Goal: Task Accomplishment & Management: Complete application form

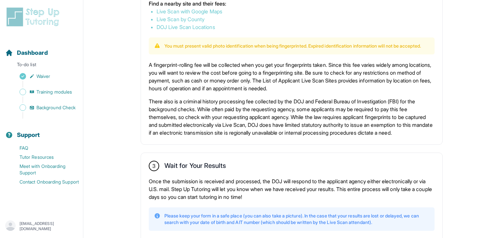
scroll to position [407, 0]
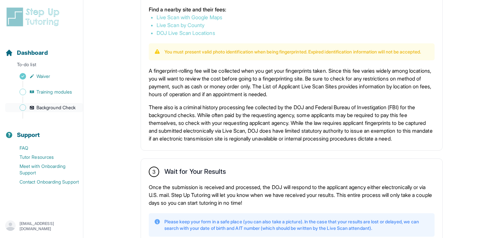
click at [64, 110] on span "Background Check" at bounding box center [55, 107] width 39 height 7
click at [22, 109] on span "Sidebar" at bounding box center [23, 107] width 7 height 7
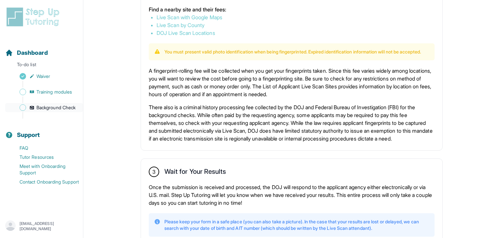
click at [22, 109] on span "Sidebar" at bounding box center [23, 107] width 7 height 7
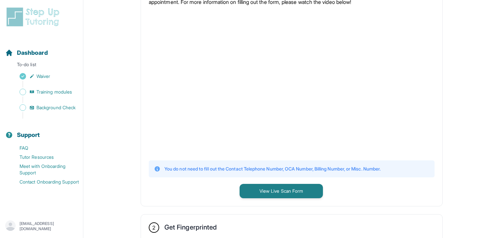
scroll to position [154, 0]
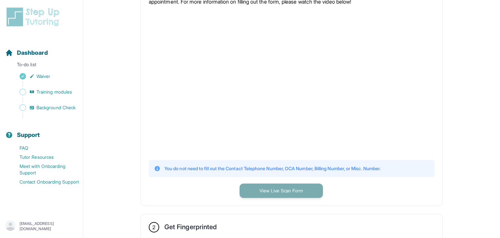
click at [266, 183] on button "View Live Scan Form" at bounding box center [280, 190] width 83 height 14
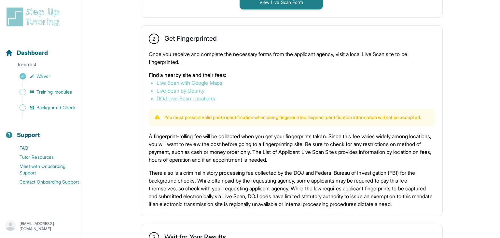
scroll to position [342, 0]
click at [209, 84] on link "Live Scan with Google Maps" at bounding box center [190, 83] width 66 height 7
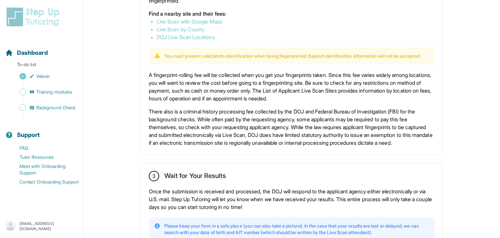
scroll to position [400, 0]
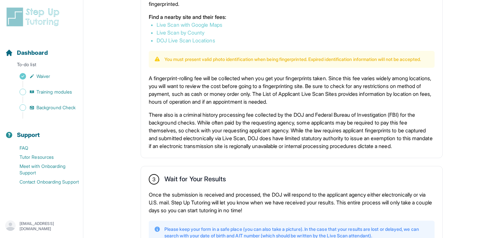
click at [202, 32] on link "Live Scan by County" at bounding box center [181, 32] width 48 height 7
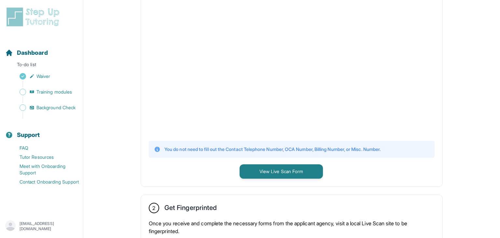
scroll to position [0, 0]
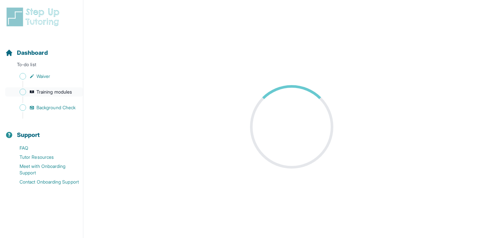
click at [48, 96] on link "Training modules" at bounding box center [44, 91] width 78 height 9
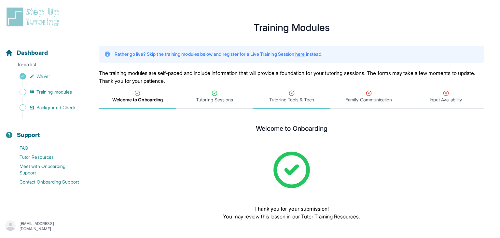
click at [287, 93] on div "Tutoring Tools & Tech" at bounding box center [291, 96] width 75 height 13
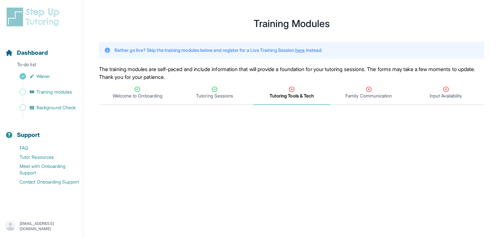
scroll to position [2, 0]
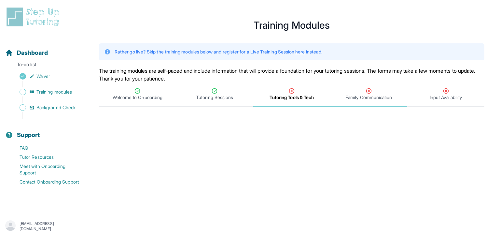
click at [366, 102] on span "Family Communication" at bounding box center [368, 94] width 77 height 24
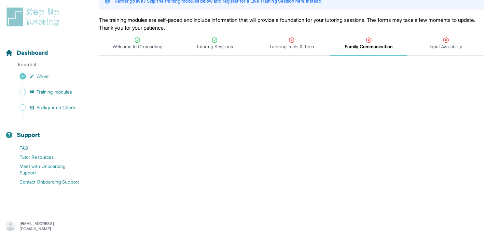
scroll to position [53, 0]
click at [448, 52] on span "Input Availability" at bounding box center [445, 43] width 77 height 24
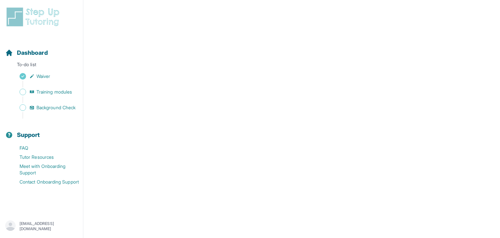
scroll to position [59, 0]
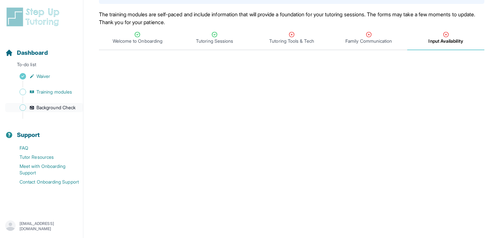
click at [65, 104] on span "Background Check" at bounding box center [55, 107] width 39 height 7
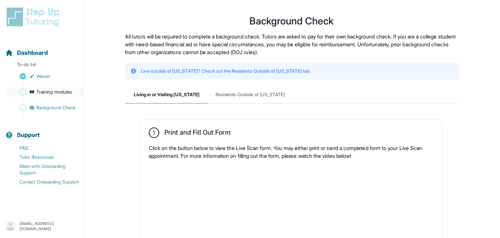
click at [64, 95] on link "Training modules" at bounding box center [44, 91] width 78 height 9
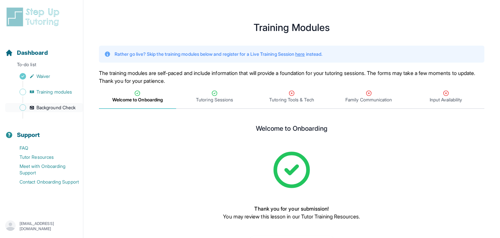
click at [60, 109] on span "Background Check" at bounding box center [55, 107] width 39 height 7
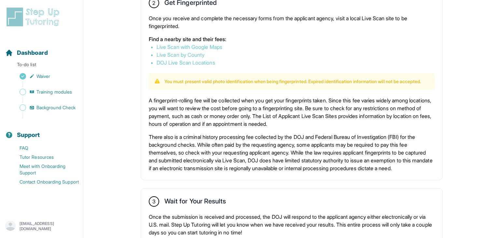
scroll to position [366, 0]
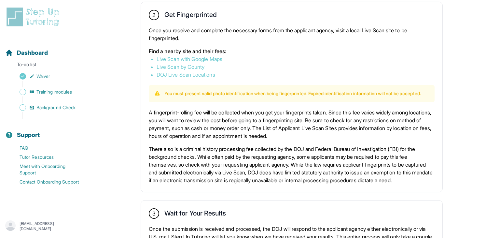
click at [206, 59] on link "Live Scan with Google Maps" at bounding box center [190, 59] width 66 height 7
click at [208, 57] on link "Live Scan with Google Maps" at bounding box center [190, 59] width 66 height 7
